Goal: Task Accomplishment & Management: Complete application form

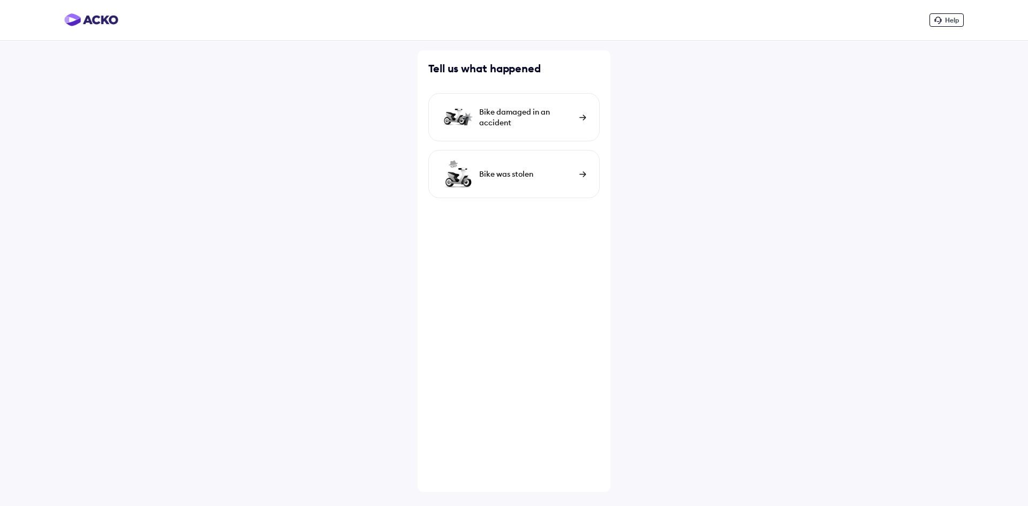
click at [517, 127] on div "Bike damaged in an accident" at bounding box center [526, 117] width 95 height 21
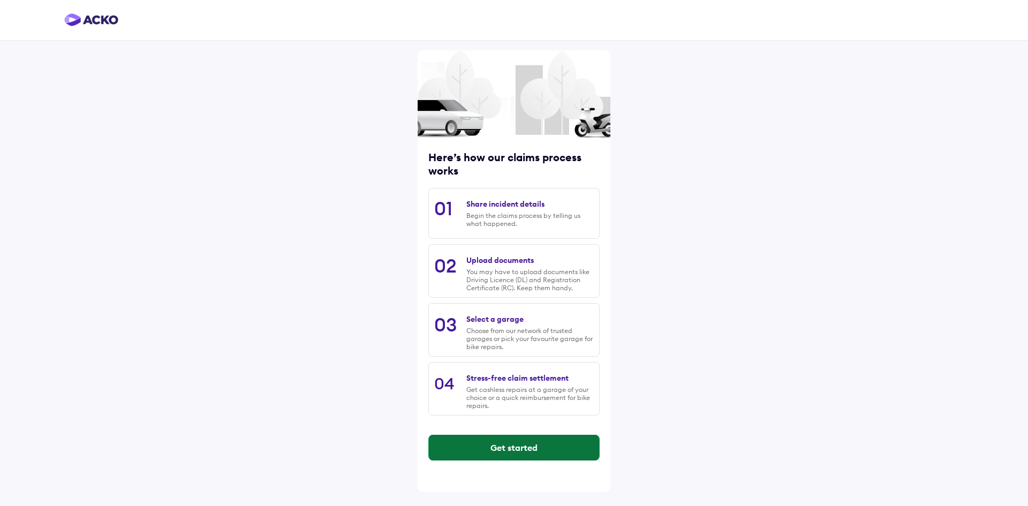
click at [542, 449] on button "Get started" at bounding box center [514, 448] width 170 height 26
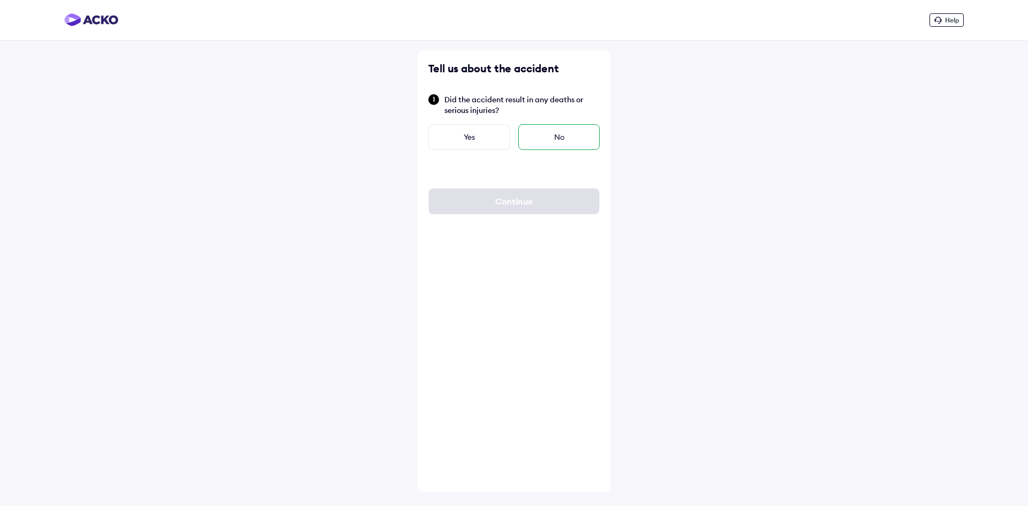
click at [576, 128] on div "No" at bounding box center [558, 137] width 81 height 26
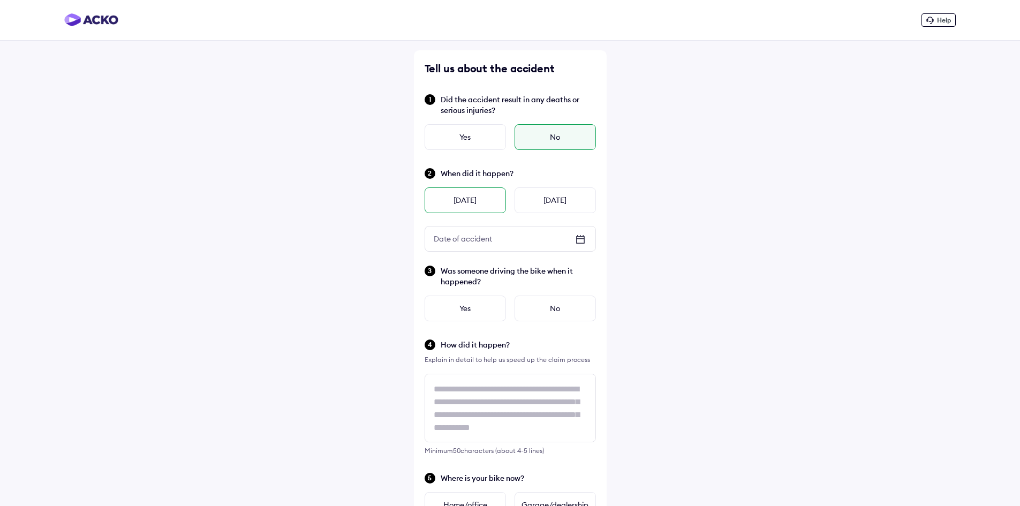
click at [465, 201] on div "[DATE]" at bounding box center [465, 200] width 81 height 26
click at [560, 316] on div "No" at bounding box center [555, 309] width 81 height 26
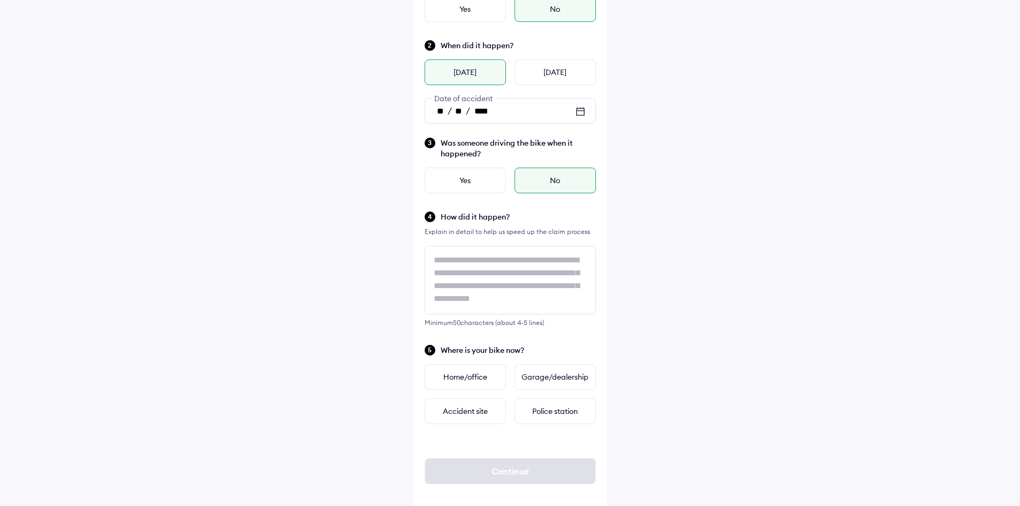
scroll to position [138, 0]
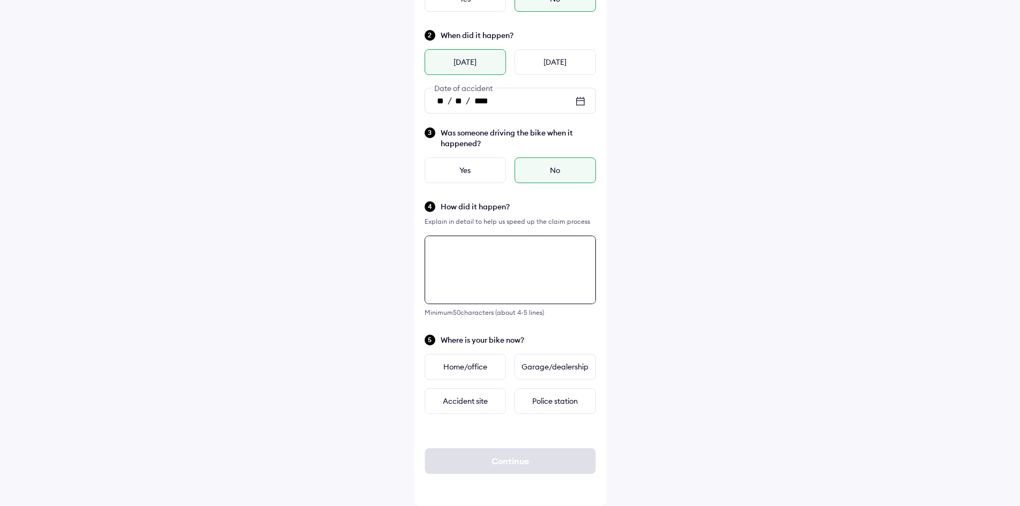
drag, startPoint x: 478, startPoint y: 294, endPoint x: 468, endPoint y: 277, distance: 19.4
click at [468, 277] on textarea at bounding box center [510, 270] width 171 height 69
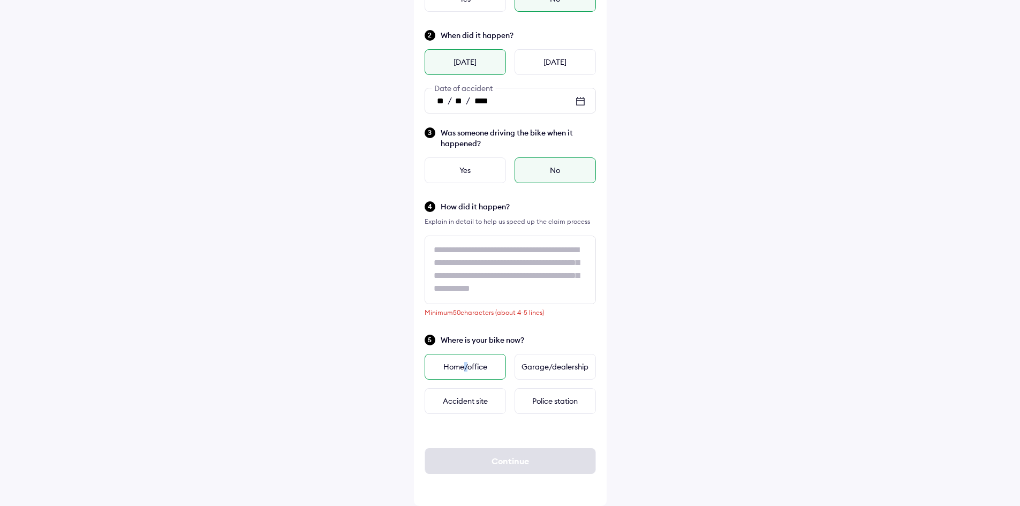
click at [466, 367] on div "Home/office" at bounding box center [465, 367] width 81 height 26
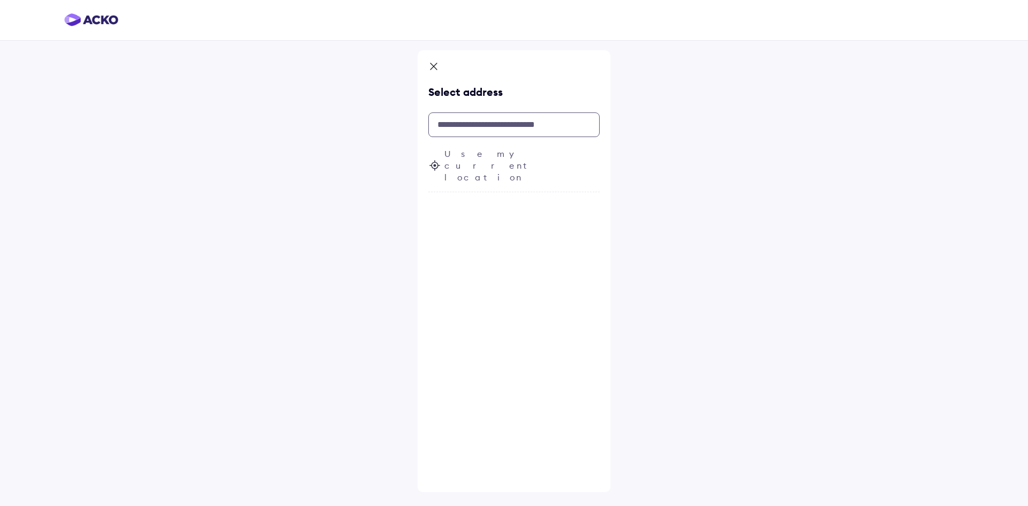
click at [495, 132] on input "text" at bounding box center [513, 124] width 171 height 25
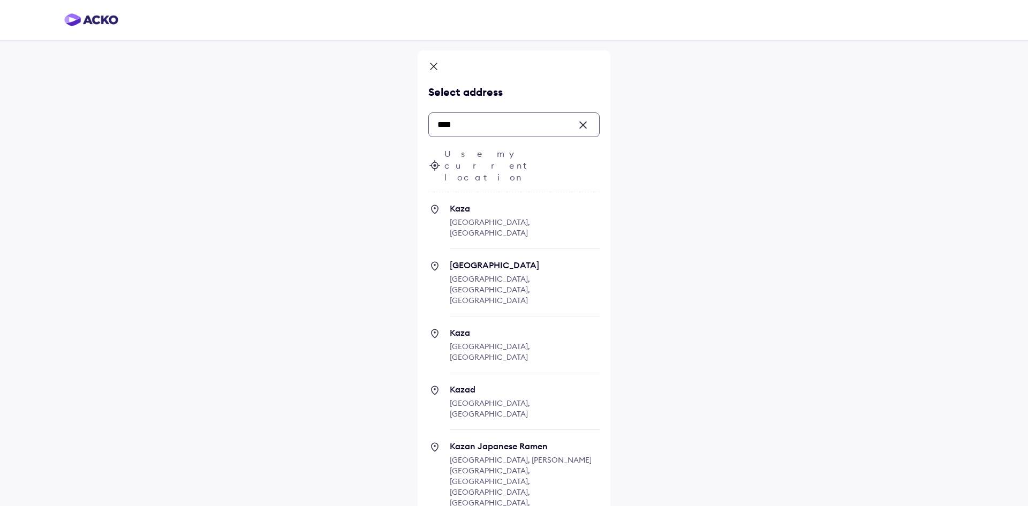
click at [484, 217] on span "[GEOGRAPHIC_DATA], [GEOGRAPHIC_DATA]" at bounding box center [490, 227] width 80 height 20
type input "****"
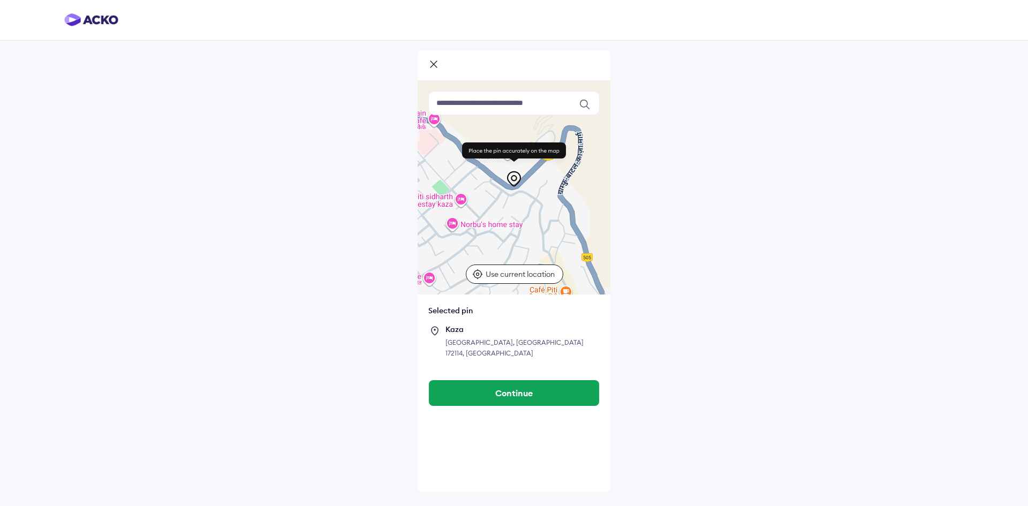
click at [427, 55] on div at bounding box center [514, 65] width 193 height 30
click at [433, 63] on icon at bounding box center [433, 65] width 11 height 13
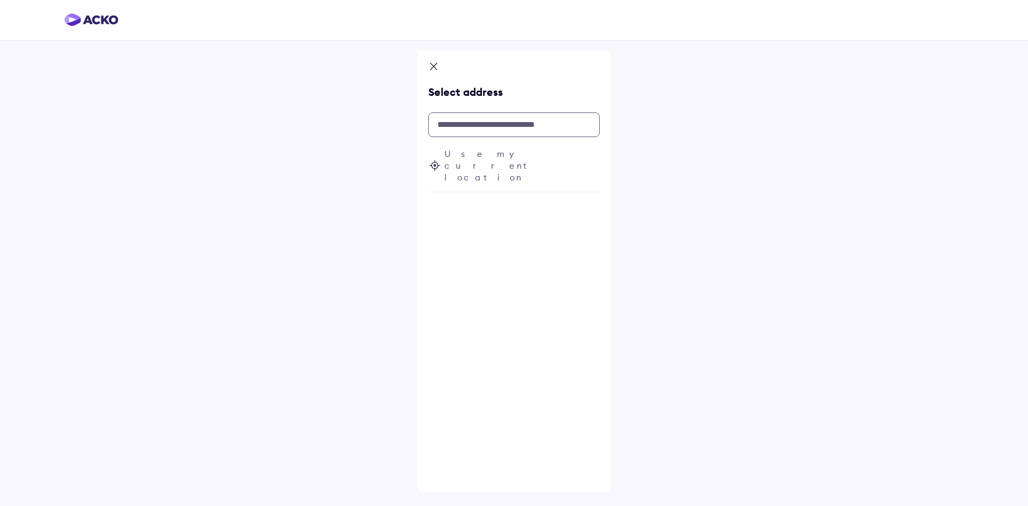
click at [463, 116] on input "text" at bounding box center [513, 124] width 171 height 25
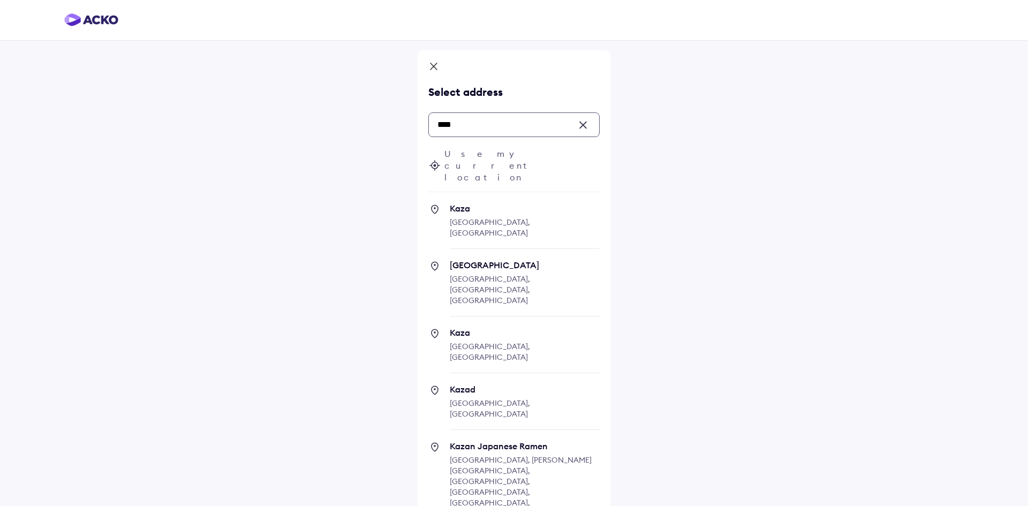
click at [498, 274] on span "[GEOGRAPHIC_DATA], [GEOGRAPHIC_DATA], [GEOGRAPHIC_DATA]" at bounding box center [490, 289] width 80 height 31
type input "****"
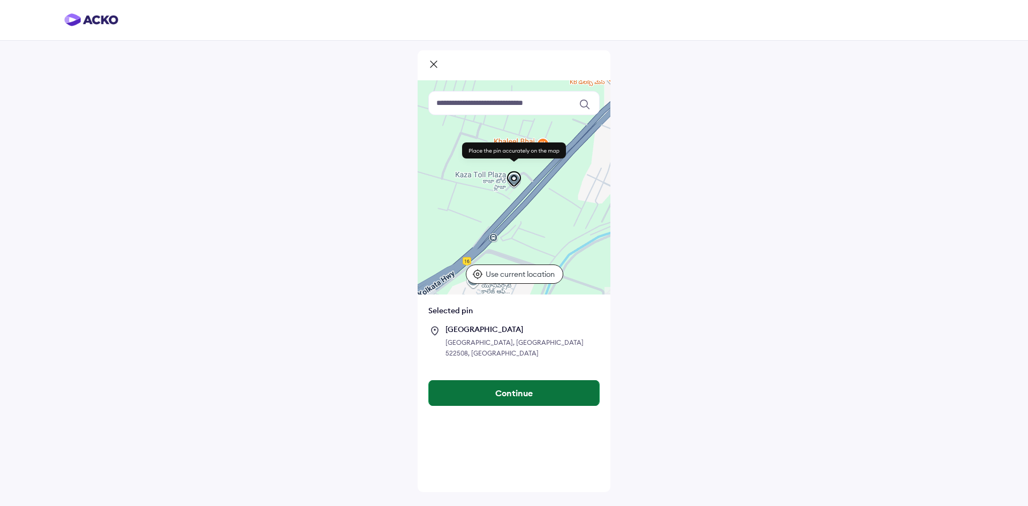
click at [522, 394] on button "Continue" at bounding box center [514, 393] width 170 height 26
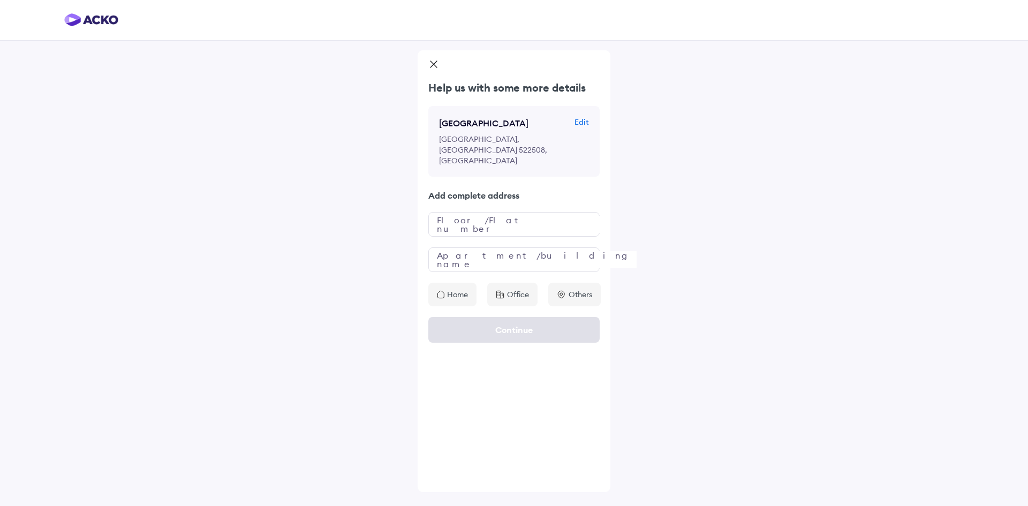
click at [458, 283] on div "Home" at bounding box center [452, 295] width 48 height 24
click at [458, 254] on input "text" at bounding box center [513, 259] width 171 height 25
click at [442, 224] on div "Help us with some more details [GEOGRAPHIC_DATA] Add complete address Floor/Fla…" at bounding box center [514, 193] width 193 height 226
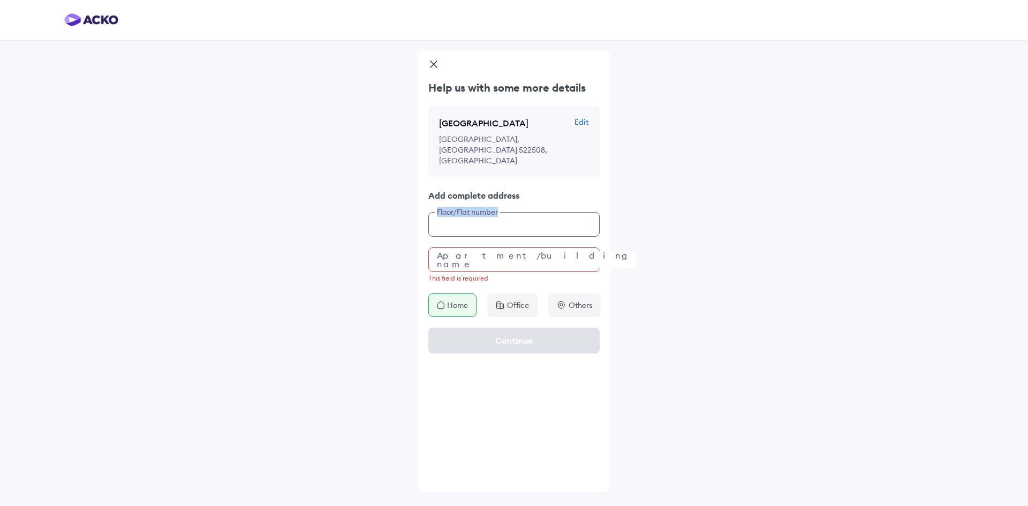
click at [449, 213] on input "text" at bounding box center [513, 224] width 171 height 25
type input "****"
click at [486, 250] on input "text" at bounding box center [513, 259] width 171 height 25
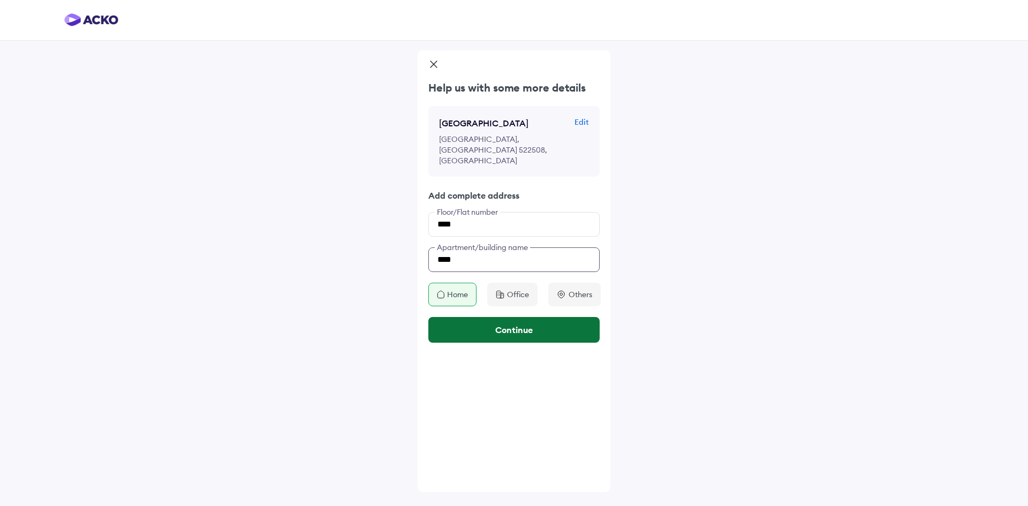
type input "****"
click at [510, 318] on button "Continue" at bounding box center [513, 330] width 171 height 26
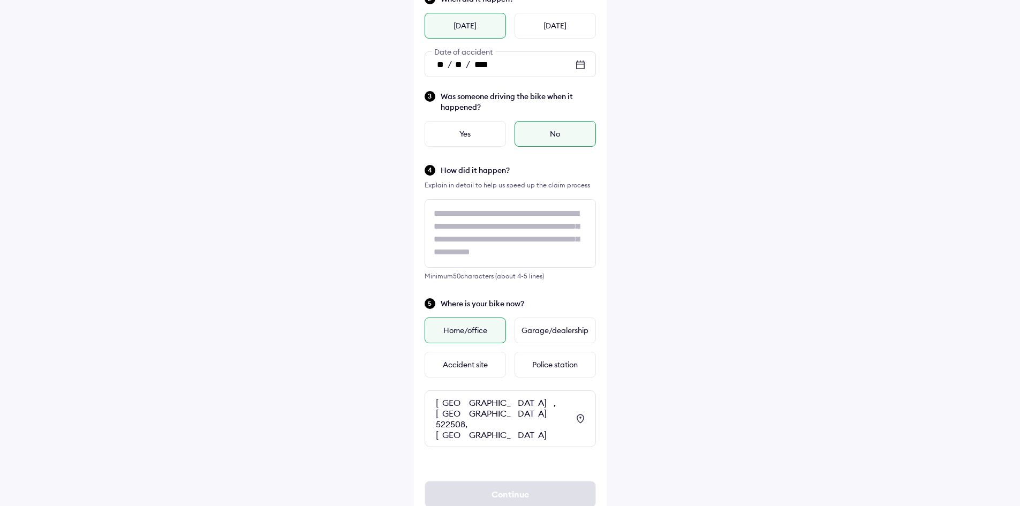
scroll to position [186, 0]
